Goal: Task Accomplishment & Management: Use online tool/utility

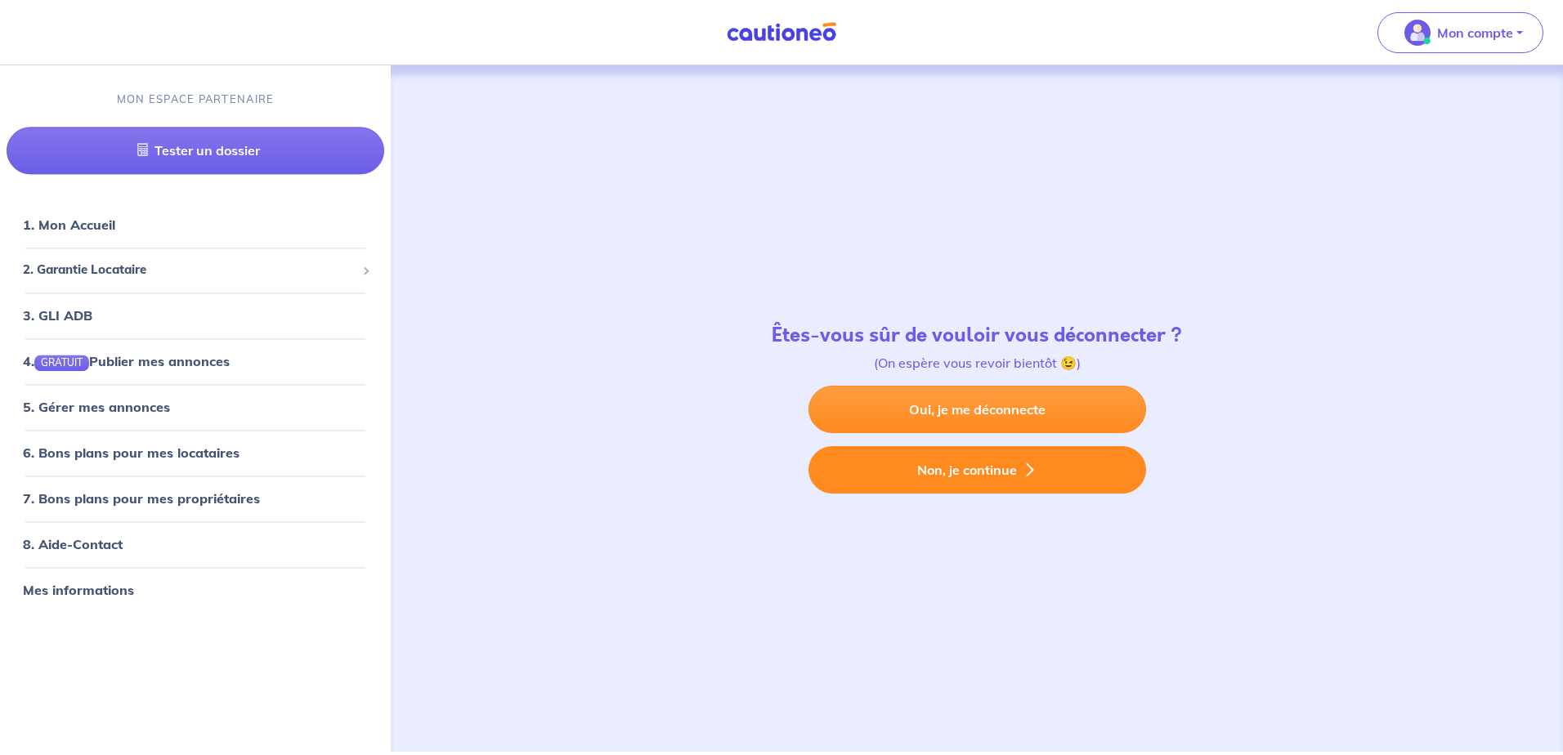
click at [993, 479] on button "Non, je continue" at bounding box center [978, 469] width 338 height 47
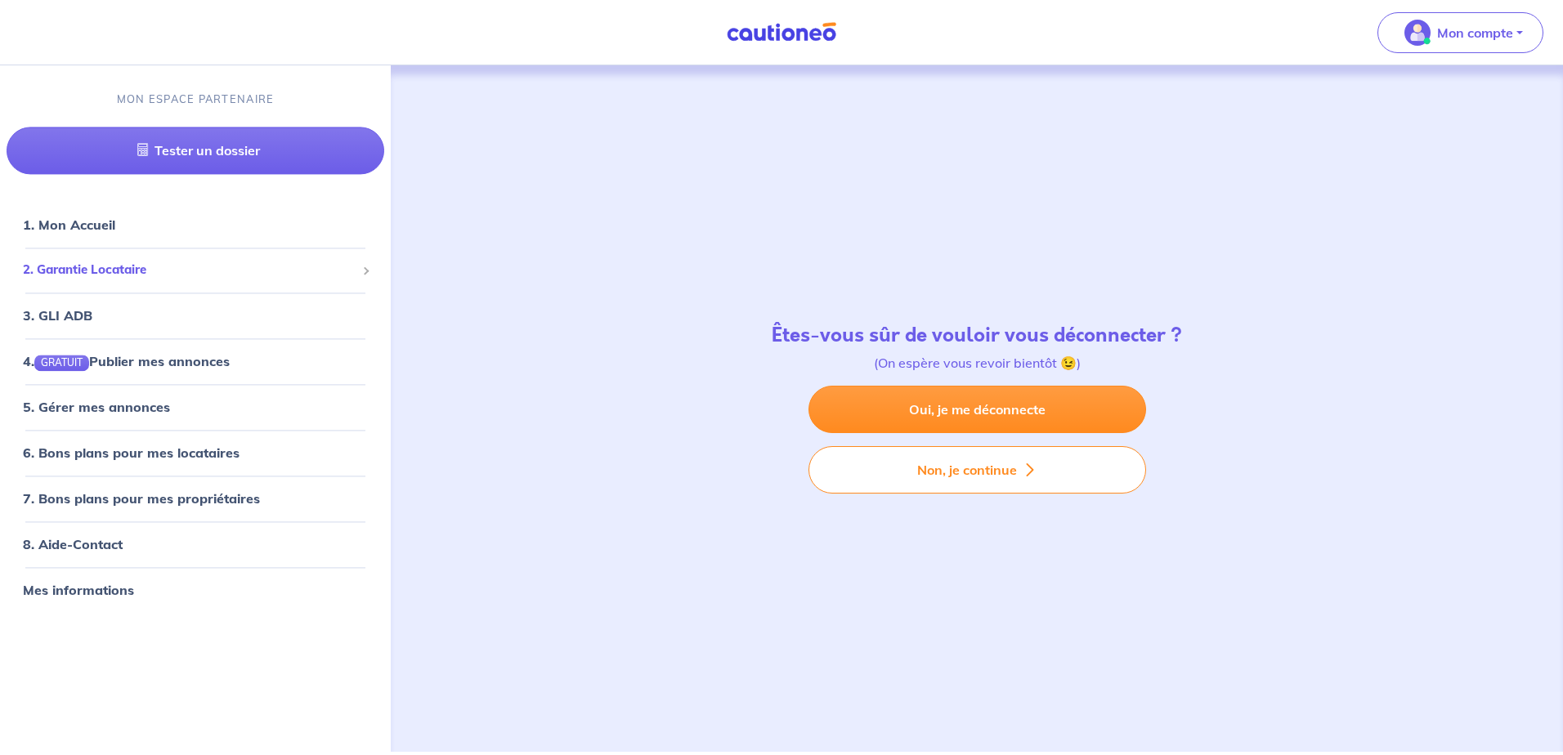
click at [107, 275] on span "2. Garantie Locataire" at bounding box center [189, 271] width 333 height 19
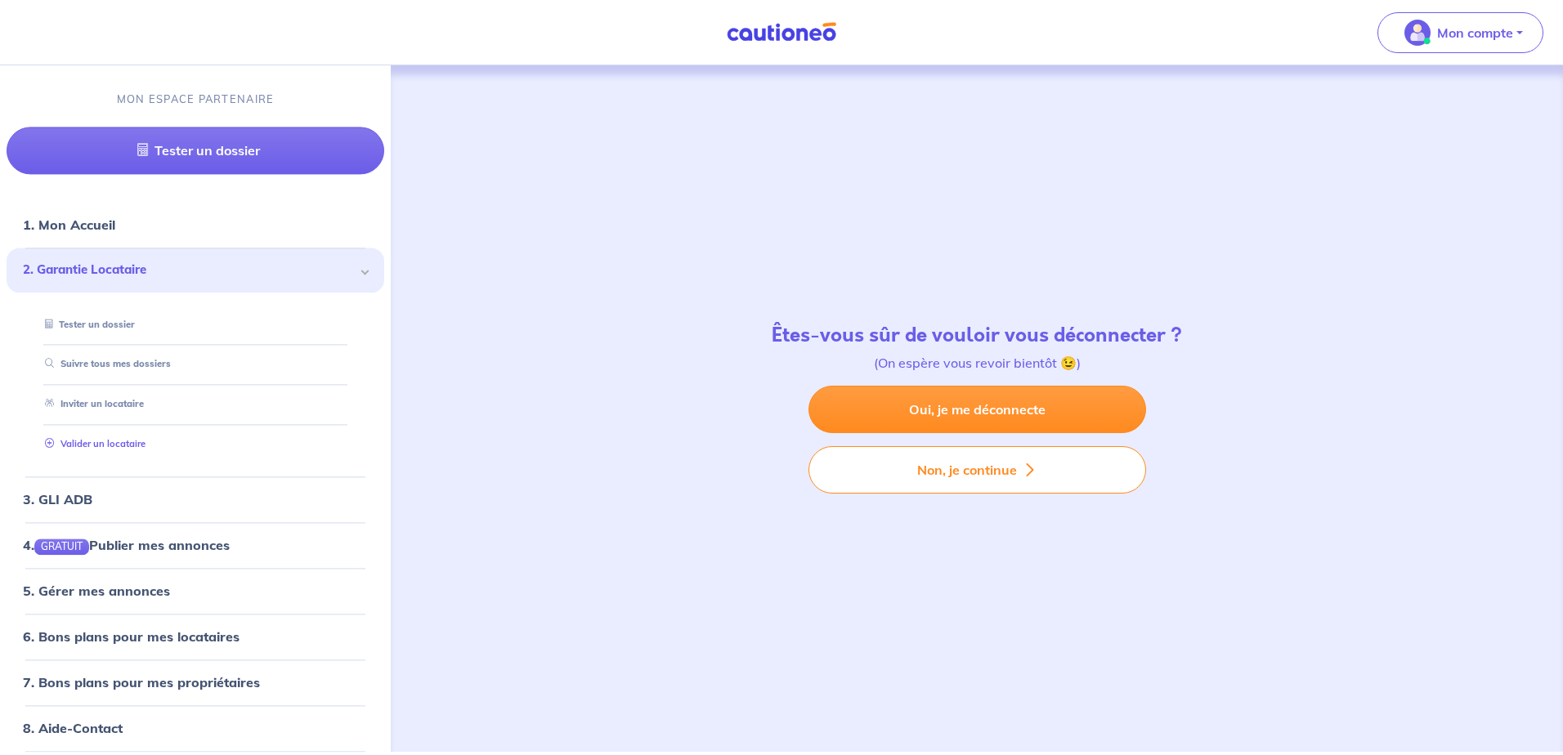
click at [119, 446] on link "Valider un locataire" at bounding box center [91, 443] width 107 height 11
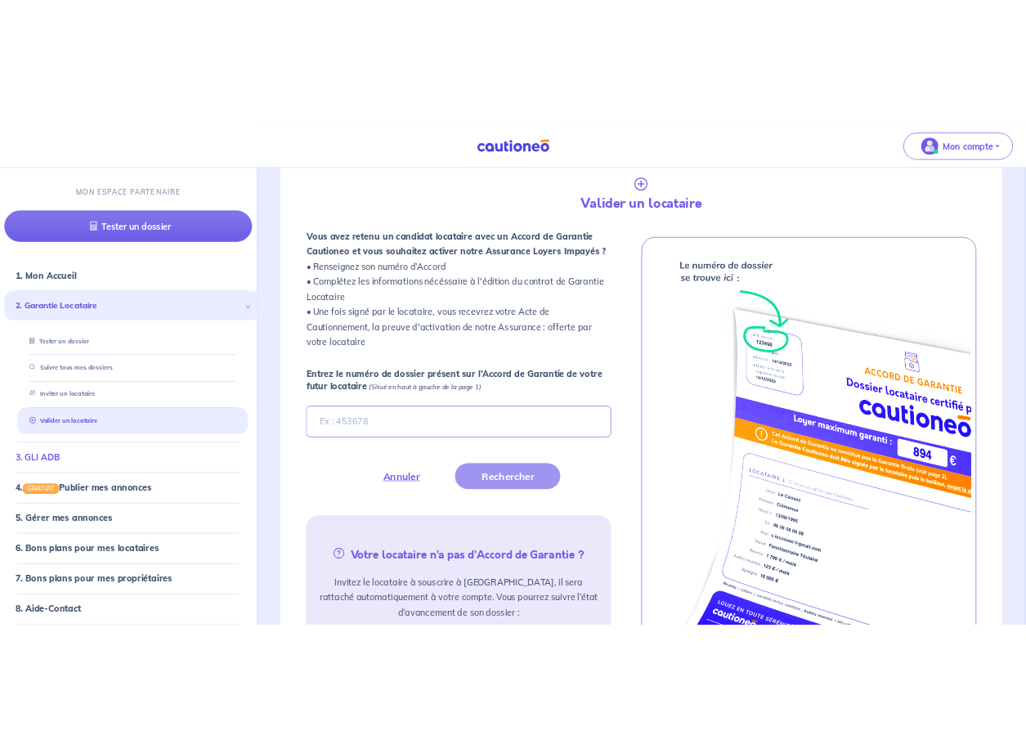
scroll to position [450, 0]
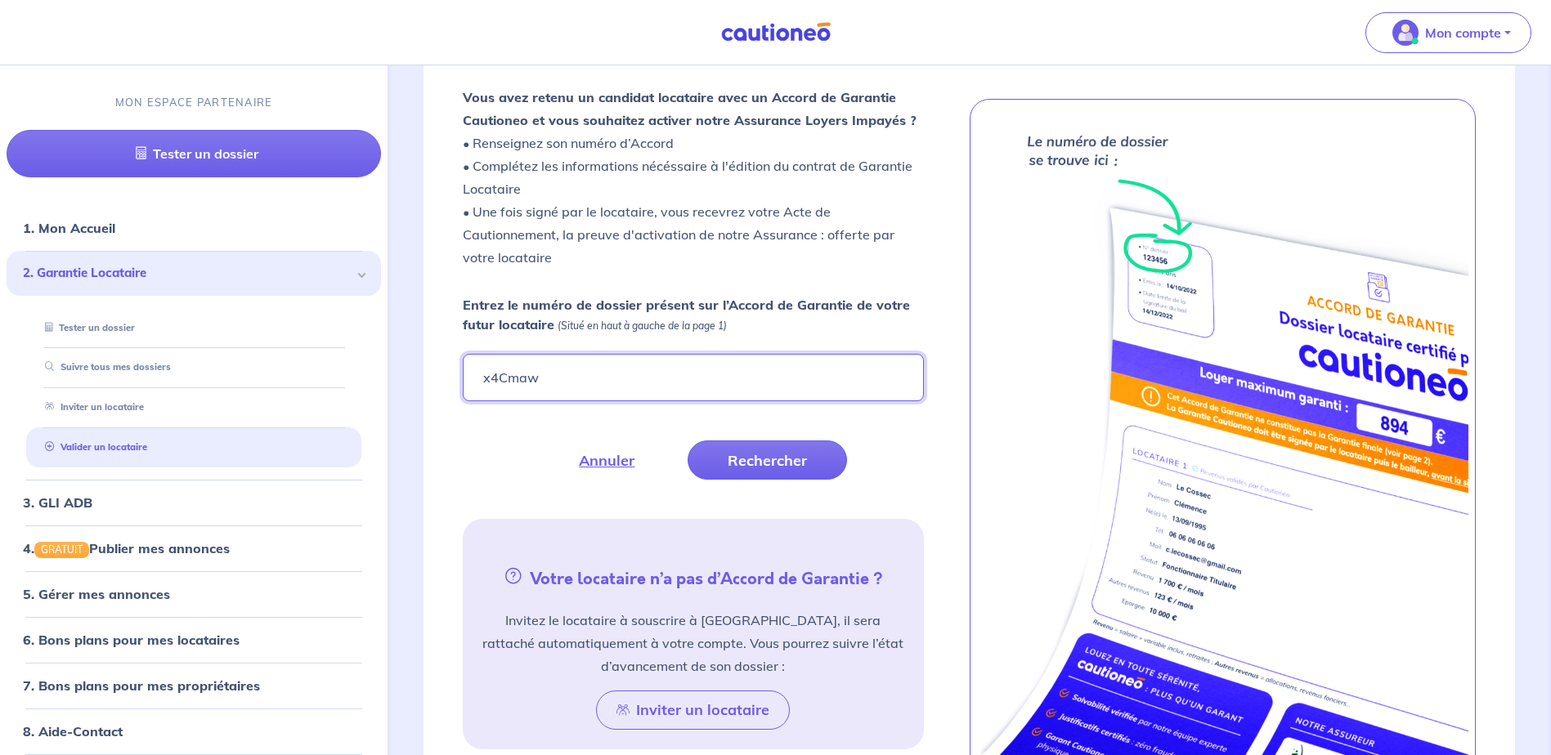
click at [517, 379] on input "x4Cmaw" at bounding box center [693, 377] width 460 height 47
type input "x4CMaw"
click at [749, 461] on button "Rechercher" at bounding box center [767, 460] width 159 height 39
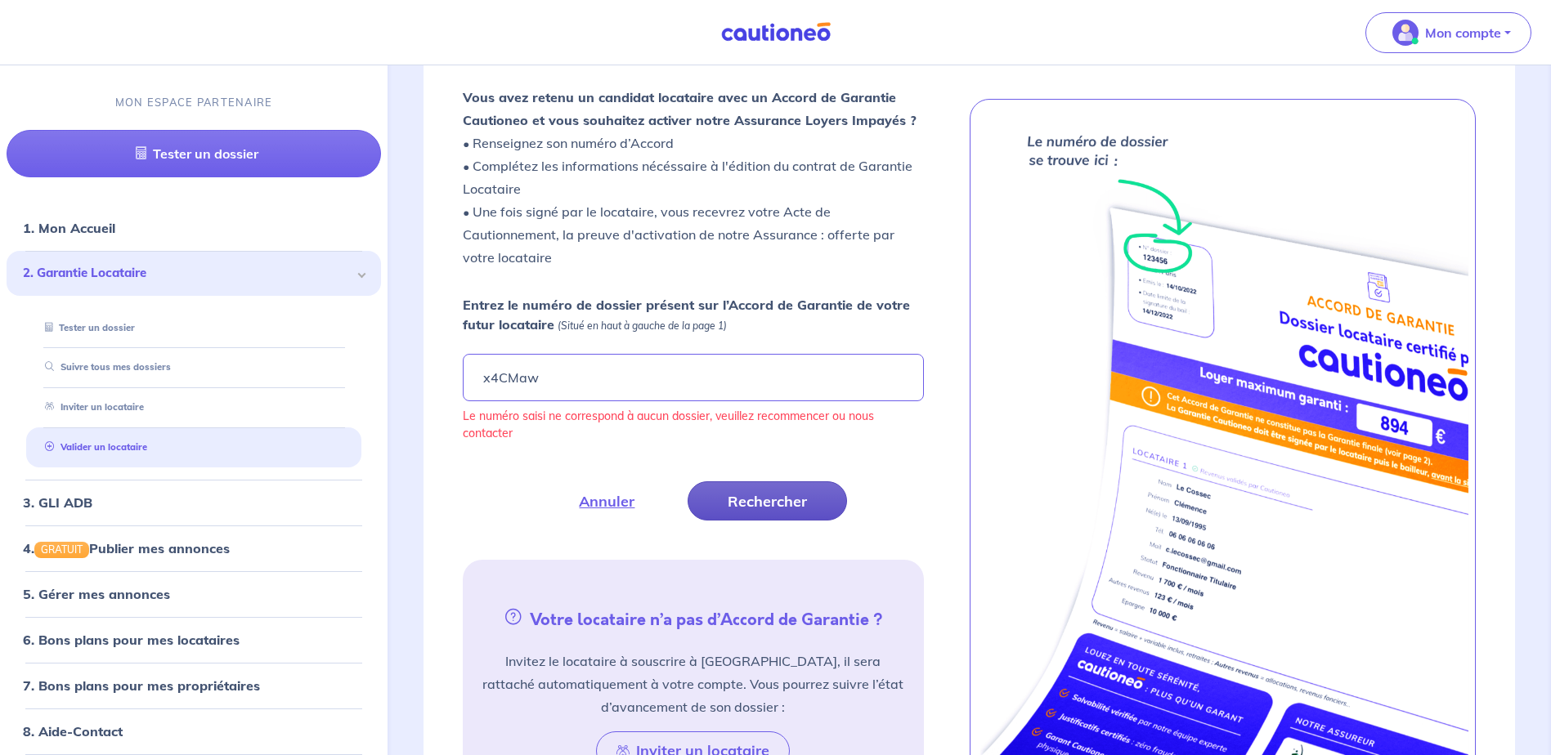
click at [753, 504] on button "Rechercher" at bounding box center [767, 501] width 159 height 39
click at [608, 505] on button "Annuler" at bounding box center [607, 501] width 136 height 39
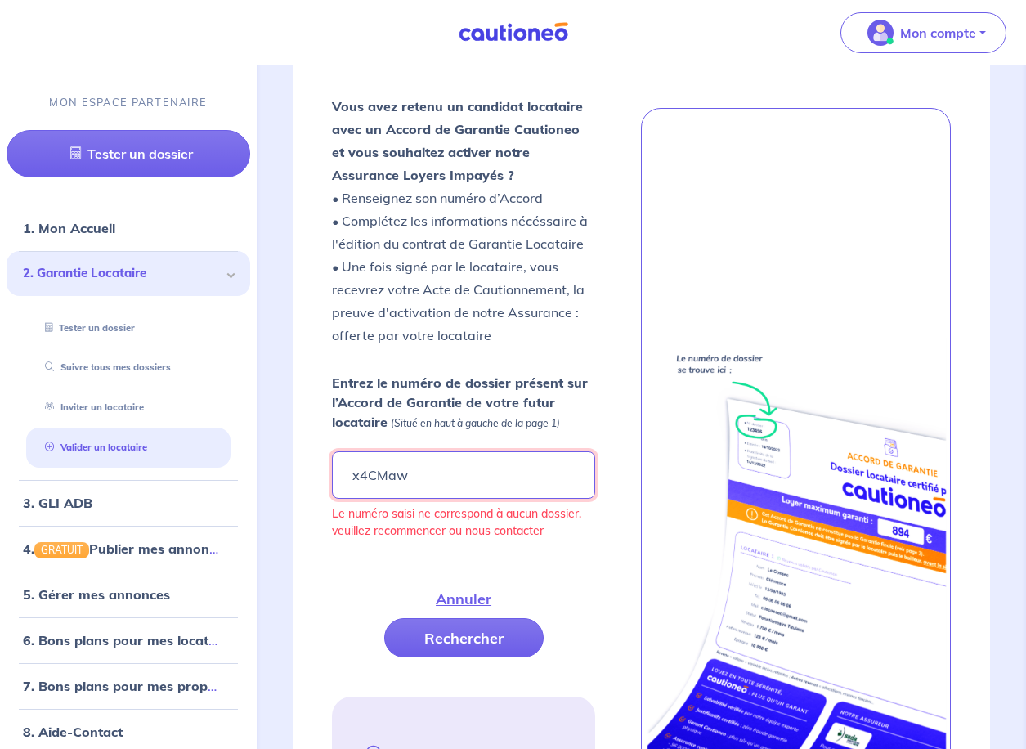
click at [417, 485] on input "x4CMaw" at bounding box center [464, 474] width 264 height 47
type input "DwN9k0"
click at [447, 634] on button "Rechercher" at bounding box center [463, 637] width 159 height 39
click at [446, 477] on input "DwN9k0" at bounding box center [464, 474] width 264 height 47
